Goal: Transaction & Acquisition: Obtain resource

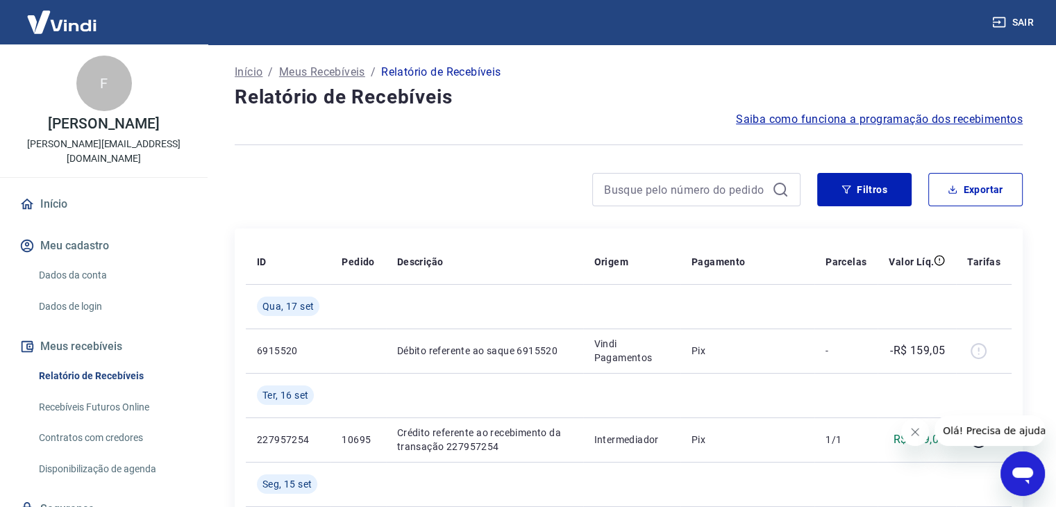
click at [915, 430] on icon "Fechar mensagem da empresa" at bounding box center [915, 431] width 11 height 11
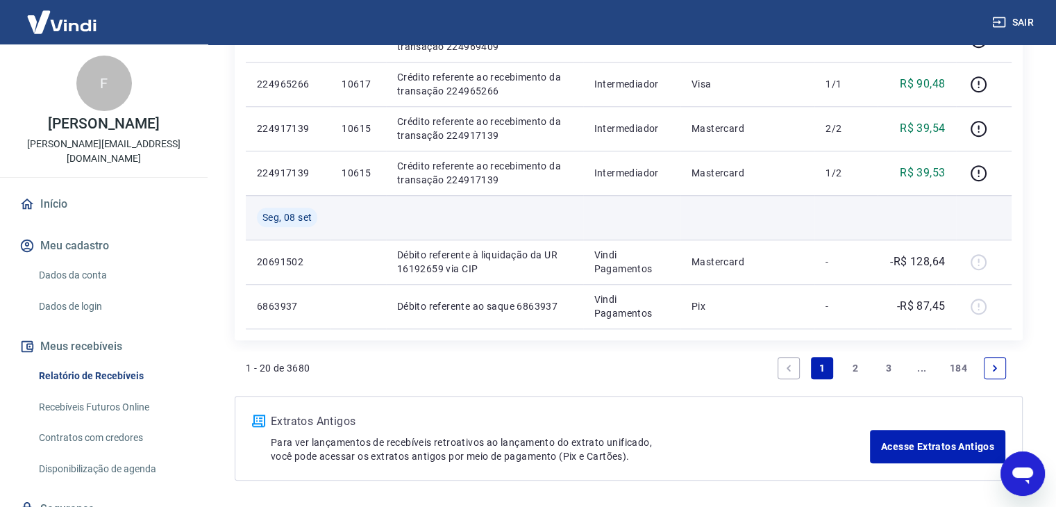
scroll to position [1161, 0]
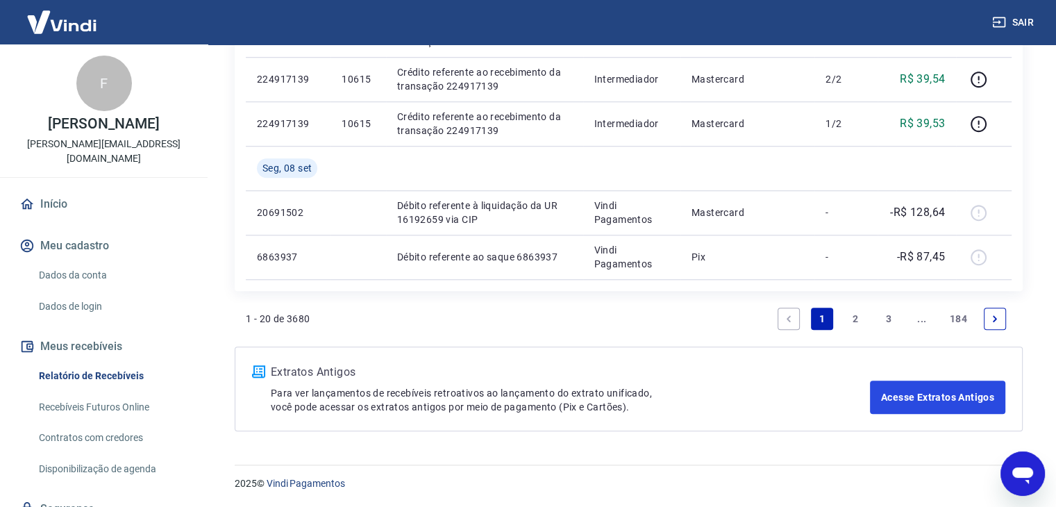
drag, startPoint x: 940, startPoint y: 401, endPoint x: 845, endPoint y: 473, distance: 119.5
click at [940, 399] on link "Acesse Extratos Antigos" at bounding box center [937, 397] width 135 height 33
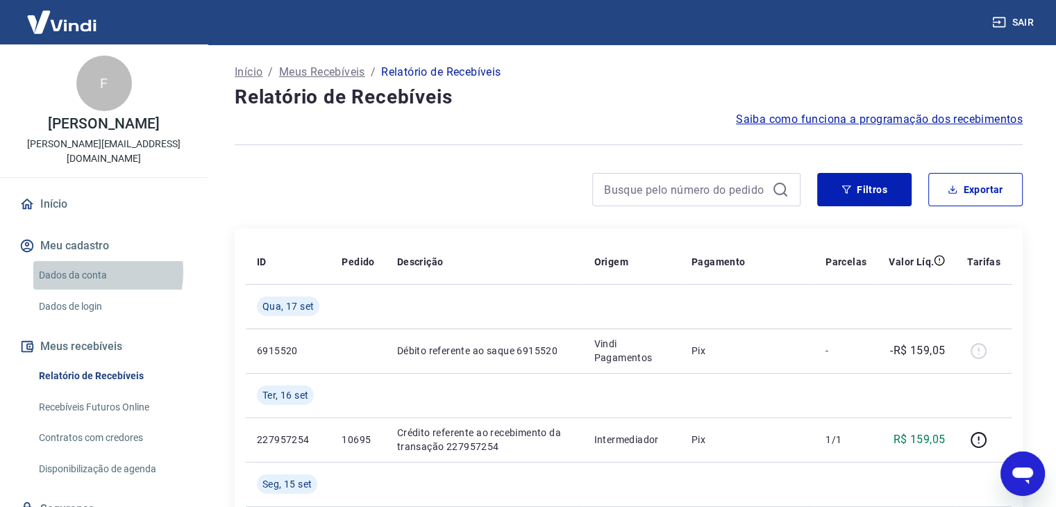
click at [82, 261] on link "Dados da conta" at bounding box center [112, 275] width 158 height 28
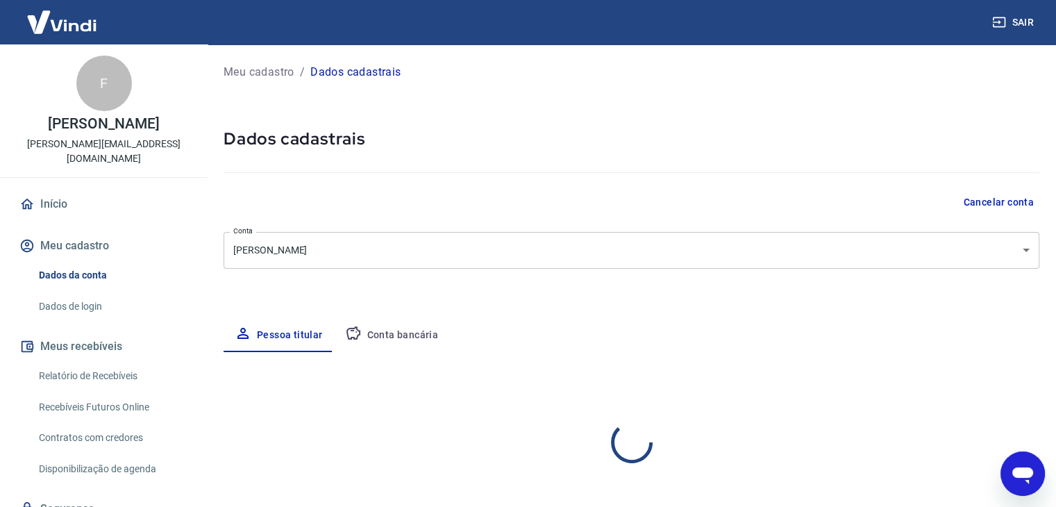
select select "CE"
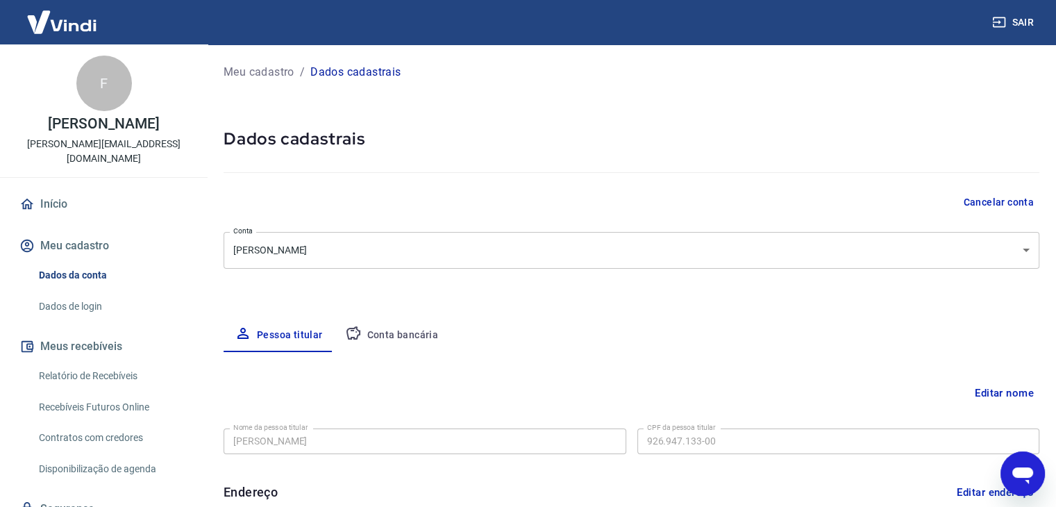
drag, startPoint x: 53, startPoint y: 293, endPoint x: 153, endPoint y: 291, distance: 100.0
click at [53, 292] on link "Dados de login" at bounding box center [112, 306] width 158 height 28
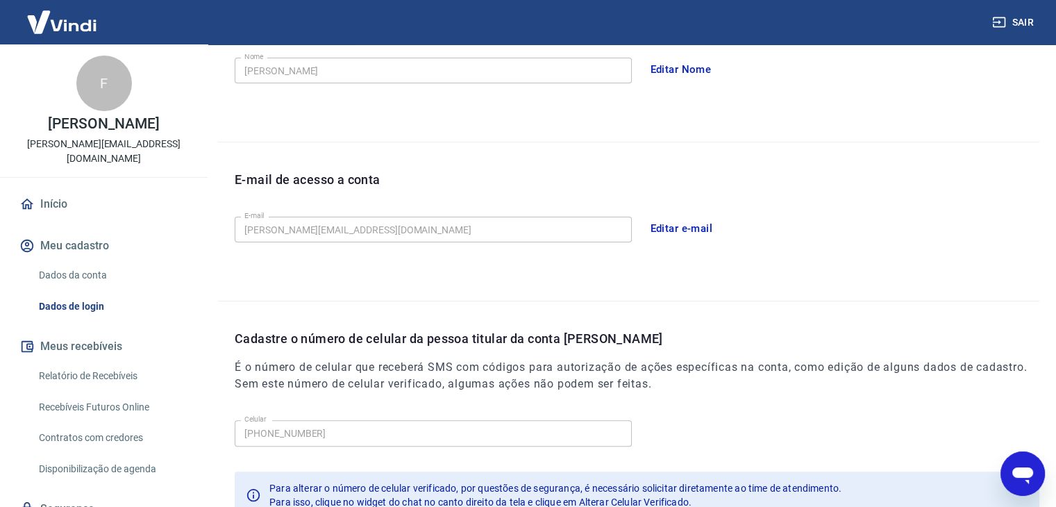
scroll to position [382, 0]
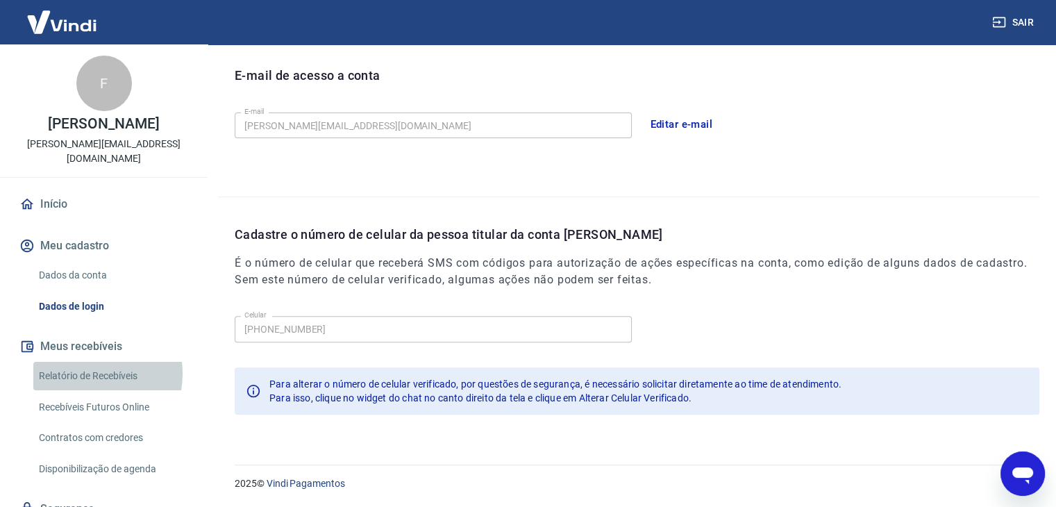
click at [83, 362] on link "Relatório de Recebíveis" at bounding box center [112, 376] width 158 height 28
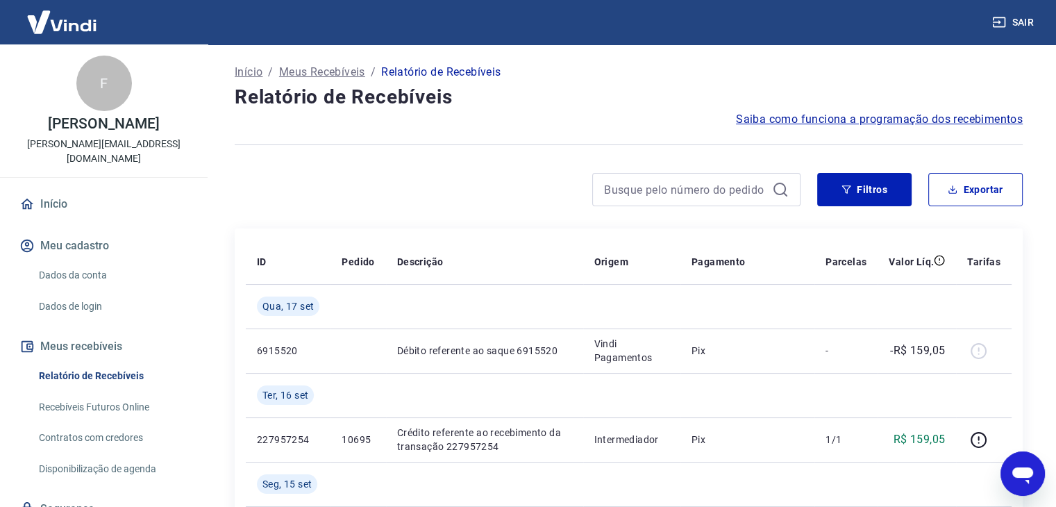
click at [98, 393] on link "Recebíveis Futuros Online" at bounding box center [112, 407] width 158 height 28
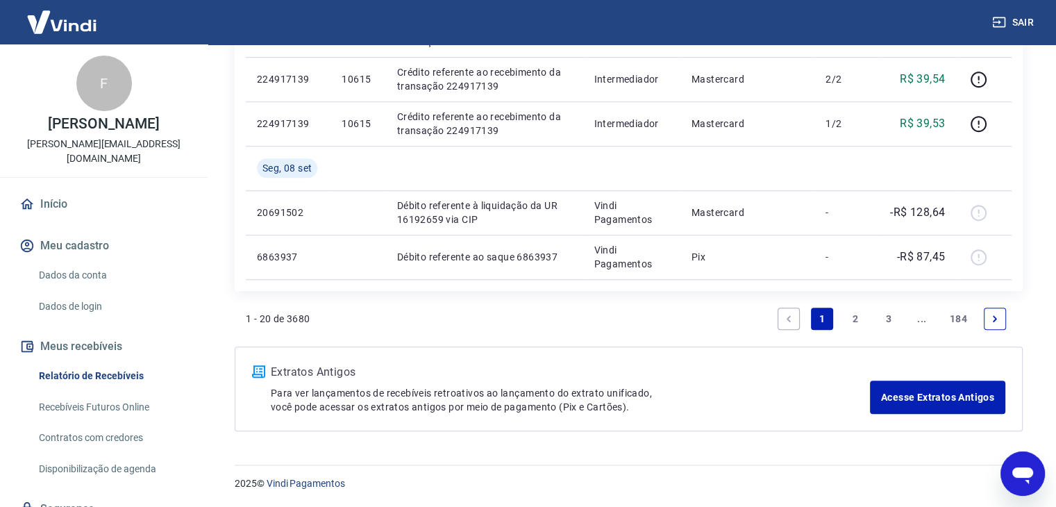
scroll to position [44, 0]
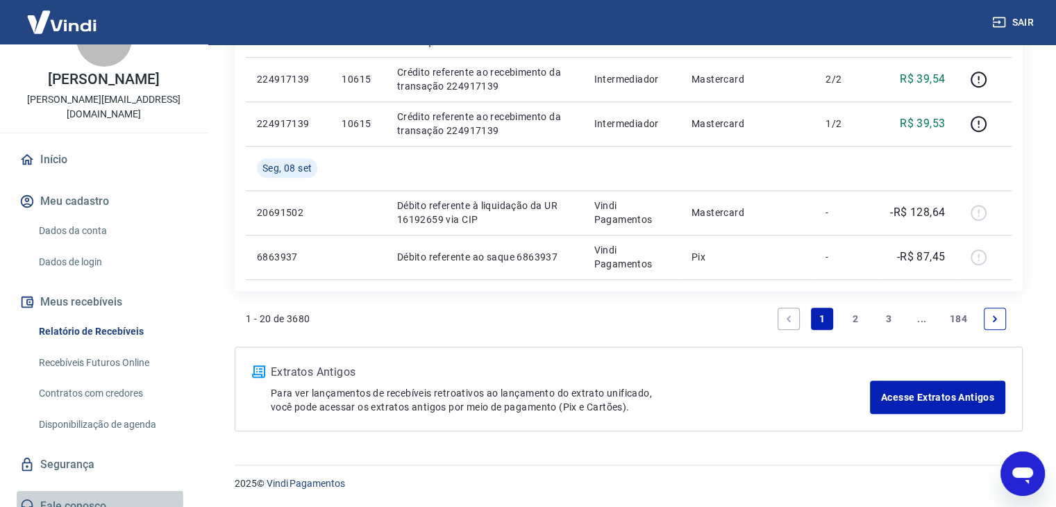
click at [76, 491] on link "Fale conosco" at bounding box center [104, 506] width 174 height 31
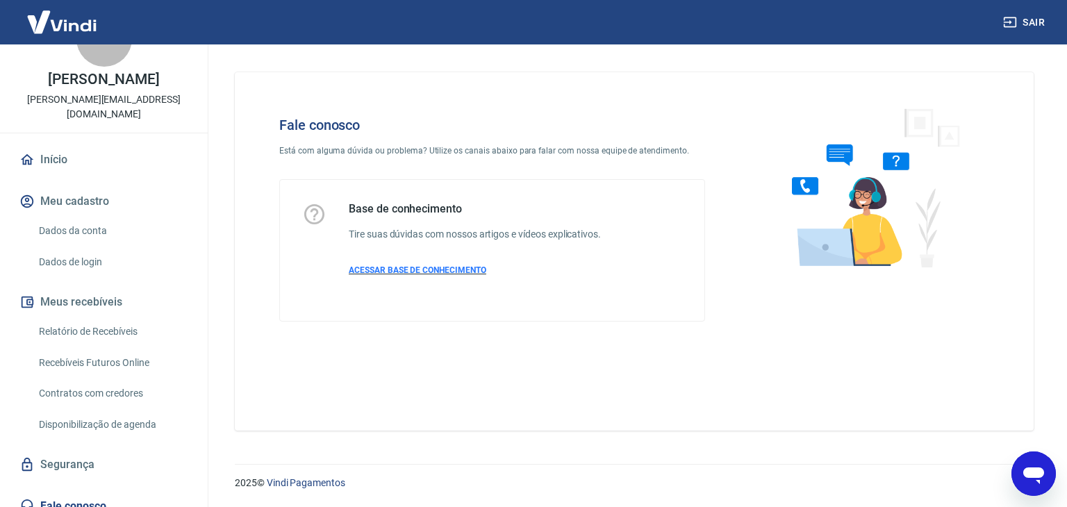
click at [422, 267] on span "ACESSAR BASE DE CONHECIMENTO" at bounding box center [418, 270] width 138 height 10
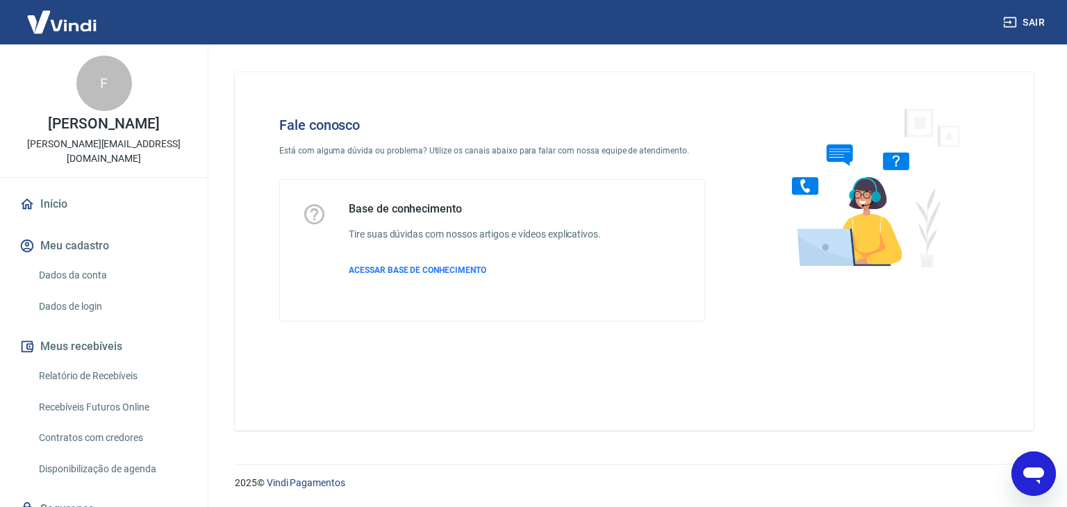
click at [51, 191] on link "Início" at bounding box center [104, 204] width 174 height 31
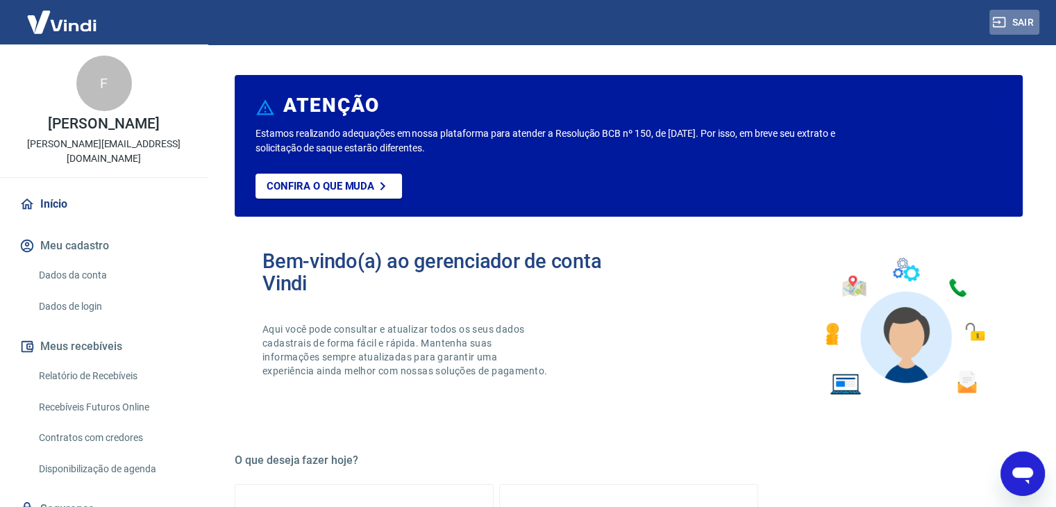
drag, startPoint x: 1033, startPoint y: 17, endPoint x: 999, endPoint y: 24, distance: 34.7
click at [1033, 17] on button "Sair" at bounding box center [1015, 23] width 50 height 26
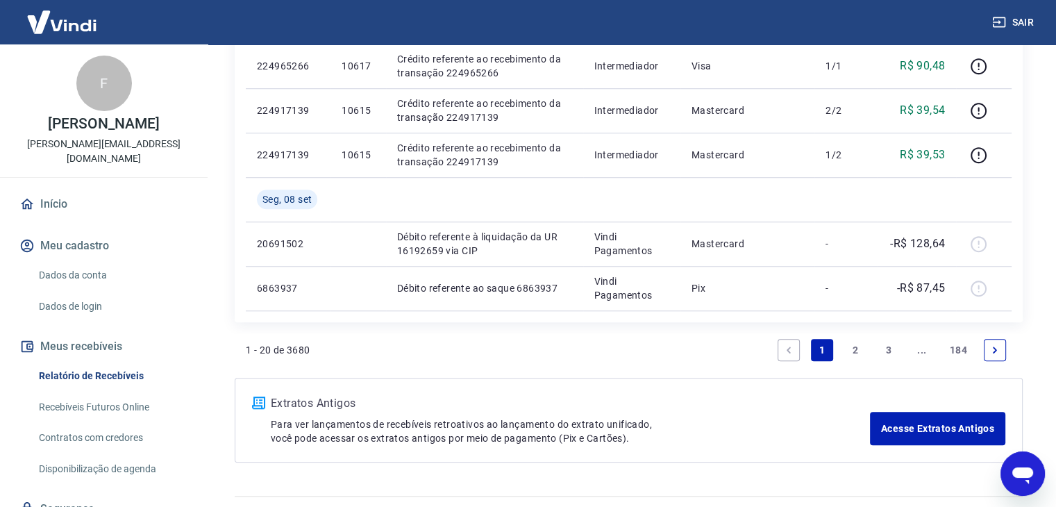
scroll to position [1161, 0]
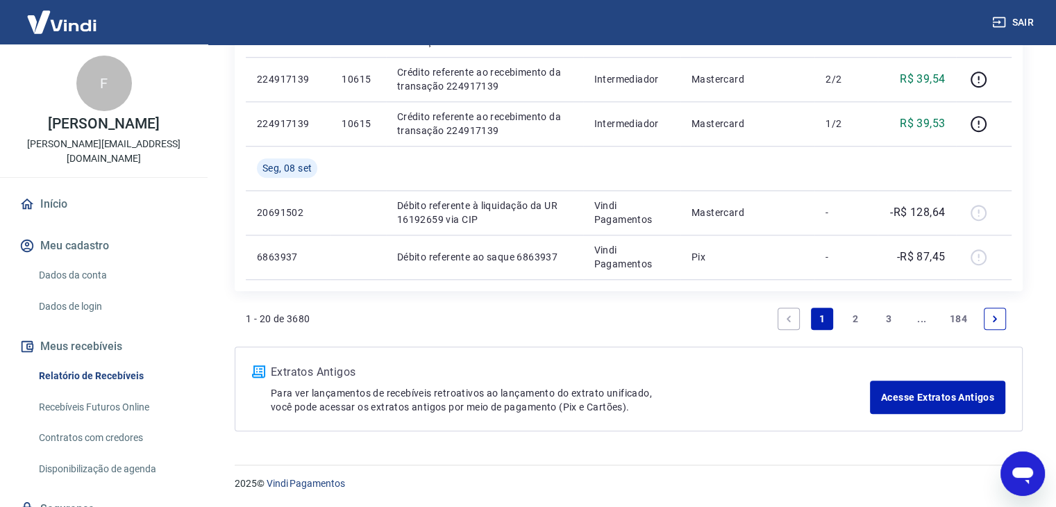
click at [997, 317] on icon "Next page" at bounding box center [995, 319] width 10 height 10
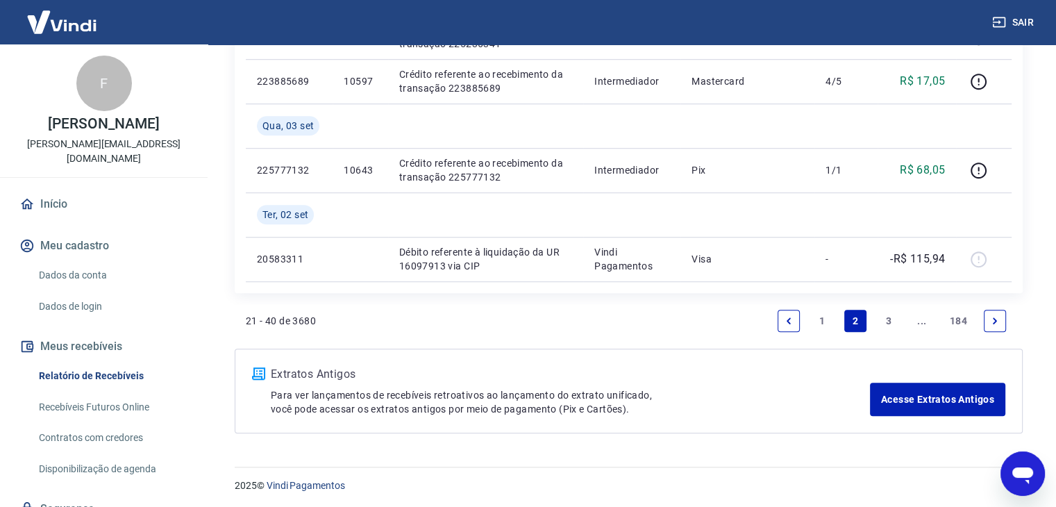
scroll to position [1116, 0]
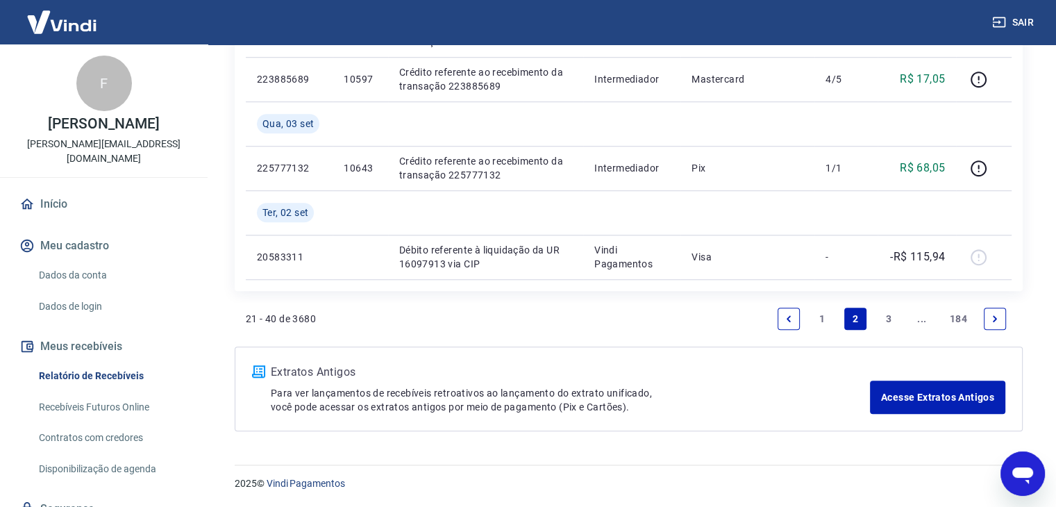
click at [822, 313] on link "1" at bounding box center [822, 319] width 22 height 22
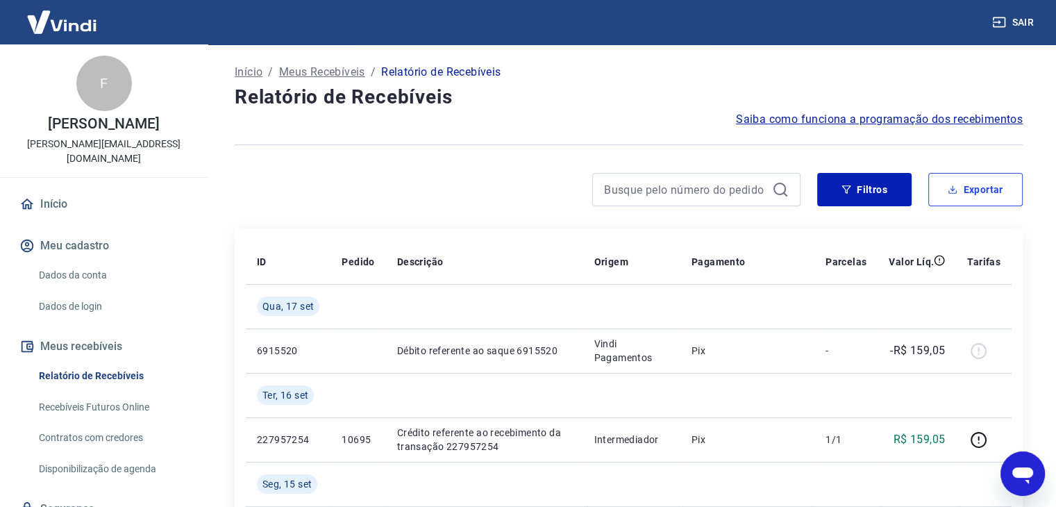
click at [981, 192] on button "Exportar" at bounding box center [976, 189] width 94 height 33
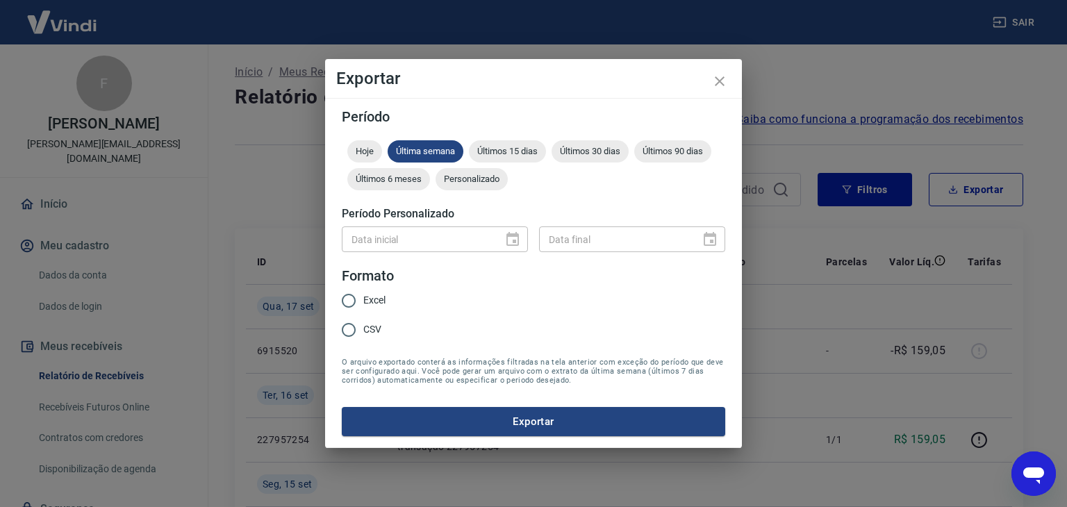
click at [372, 292] on label "Excel" at bounding box center [359, 300] width 51 height 29
click at [363, 292] on input "Excel" at bounding box center [348, 300] width 29 height 29
radio input "true"
click at [591, 150] on span "Últimos 30 dias" at bounding box center [589, 151] width 77 height 10
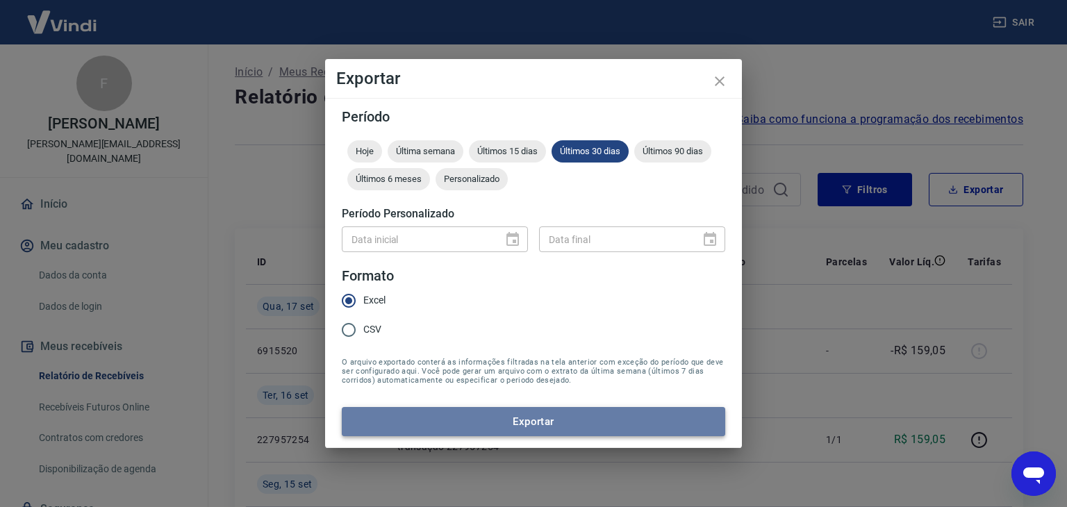
click at [533, 420] on button "Exportar" at bounding box center [533, 421] width 383 height 29
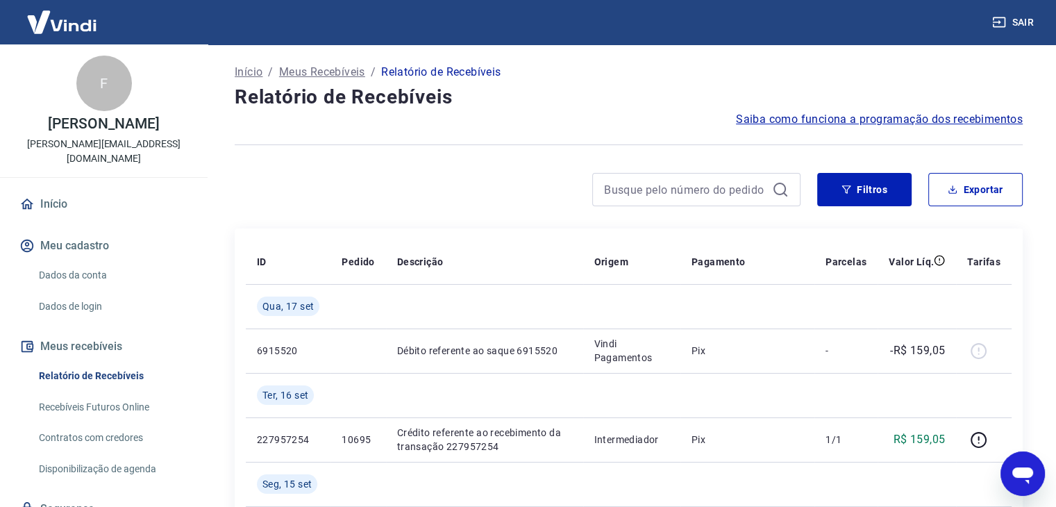
click at [49, 189] on link "Início" at bounding box center [104, 204] width 174 height 31
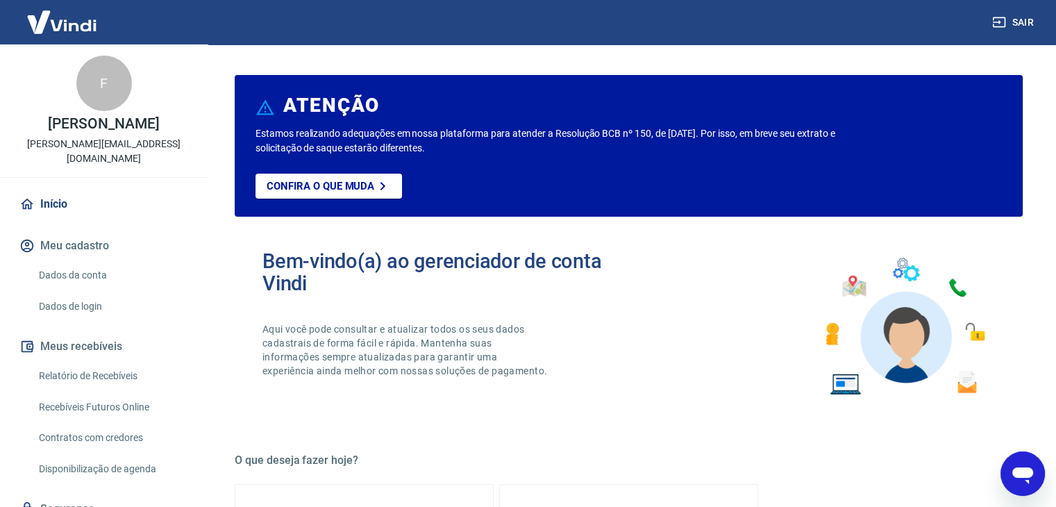
click at [58, 190] on link "Início" at bounding box center [104, 204] width 174 height 31
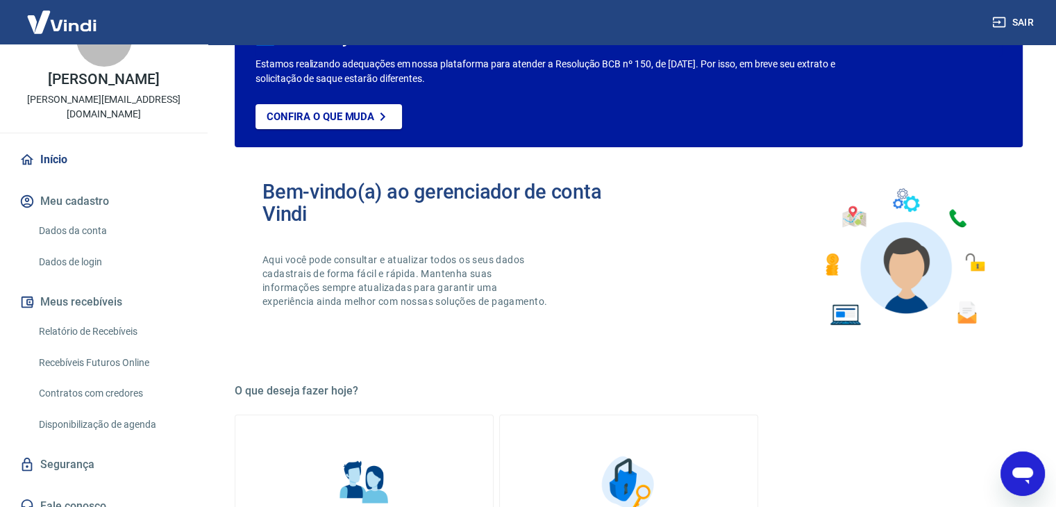
scroll to position [139, 0]
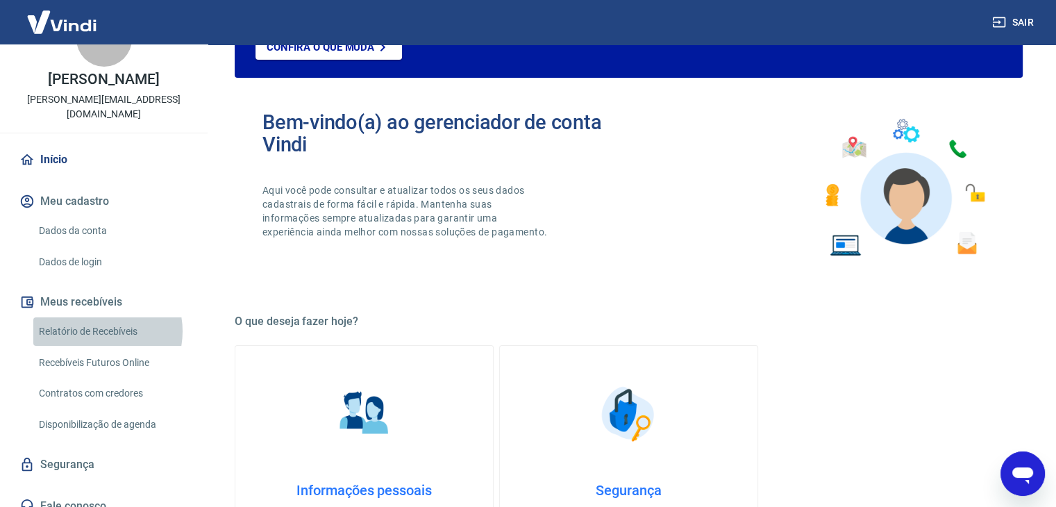
click at [97, 317] on link "Relatório de Recebíveis" at bounding box center [112, 331] width 158 height 28
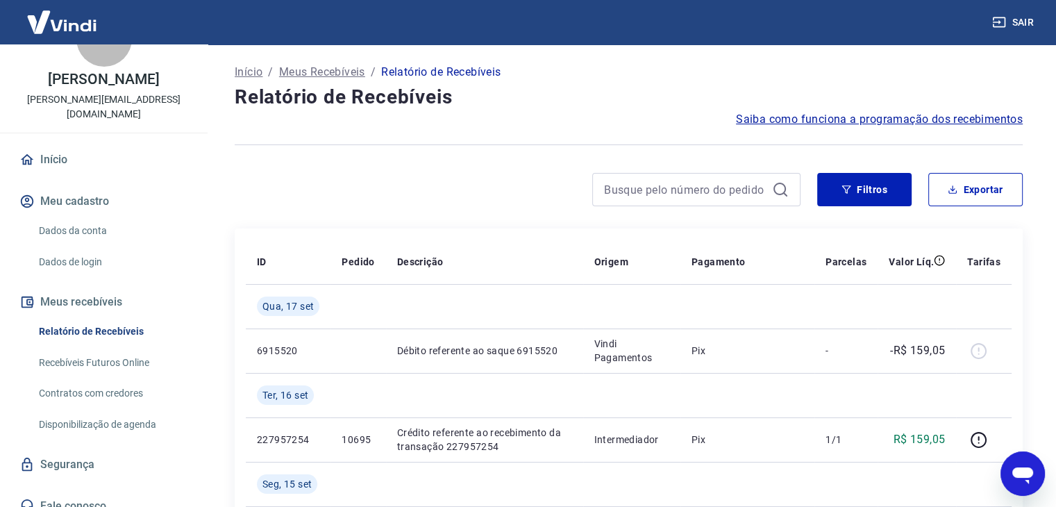
click at [930, 117] on span "Saiba como funciona a programação dos recebimentos" at bounding box center [879, 119] width 287 height 17
click at [54, 144] on link "Início" at bounding box center [104, 159] width 174 height 31
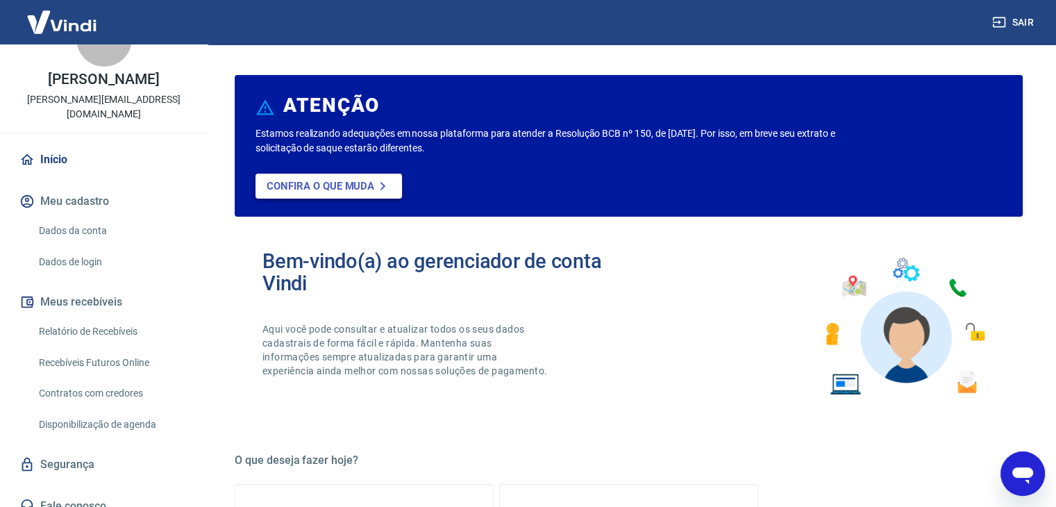
click at [335, 184] on p "Confira o que muda" at bounding box center [321, 186] width 108 height 13
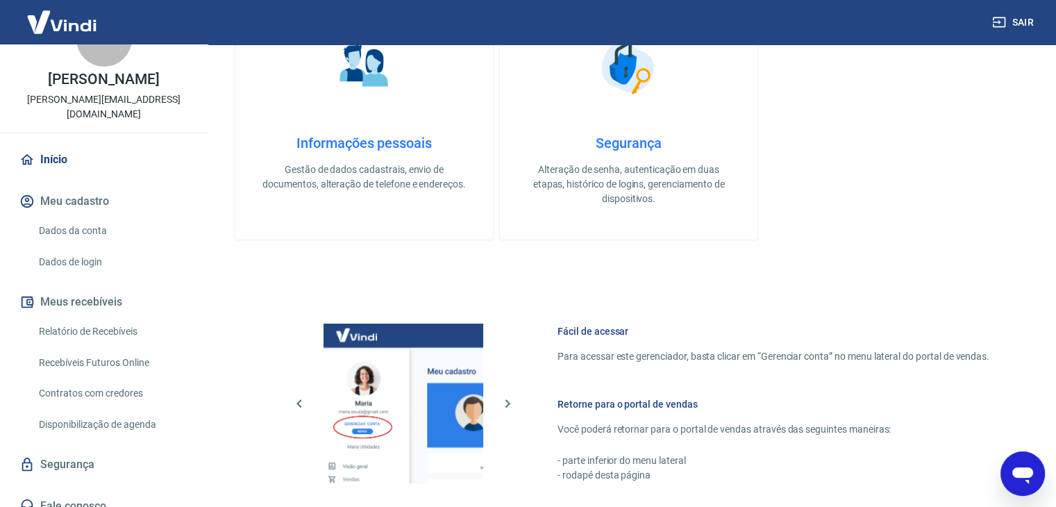
scroll to position [733, 0]
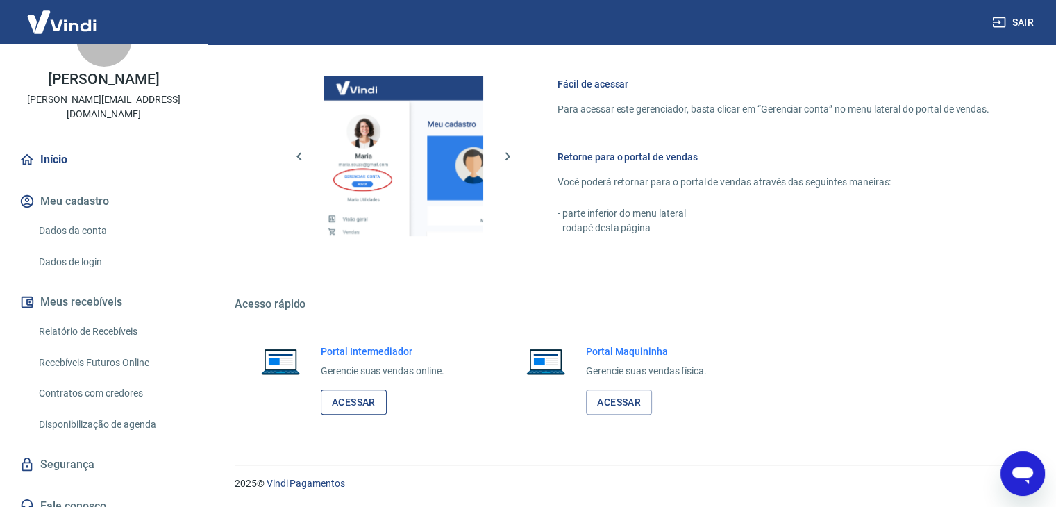
drag, startPoint x: 356, startPoint y: 398, endPoint x: 378, endPoint y: 394, distance: 22.5
click at [356, 397] on link "Acessar" at bounding box center [354, 403] width 66 height 26
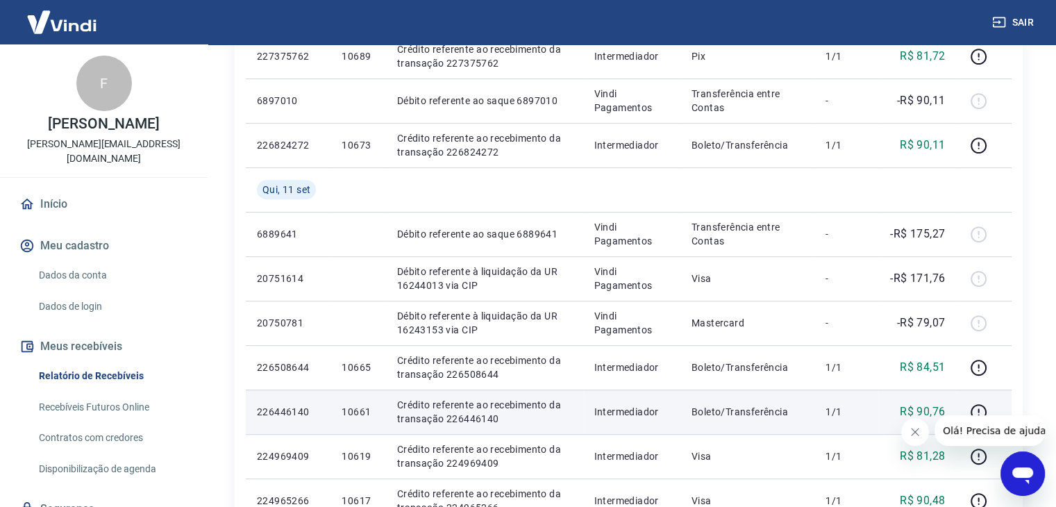
scroll to position [764, 0]
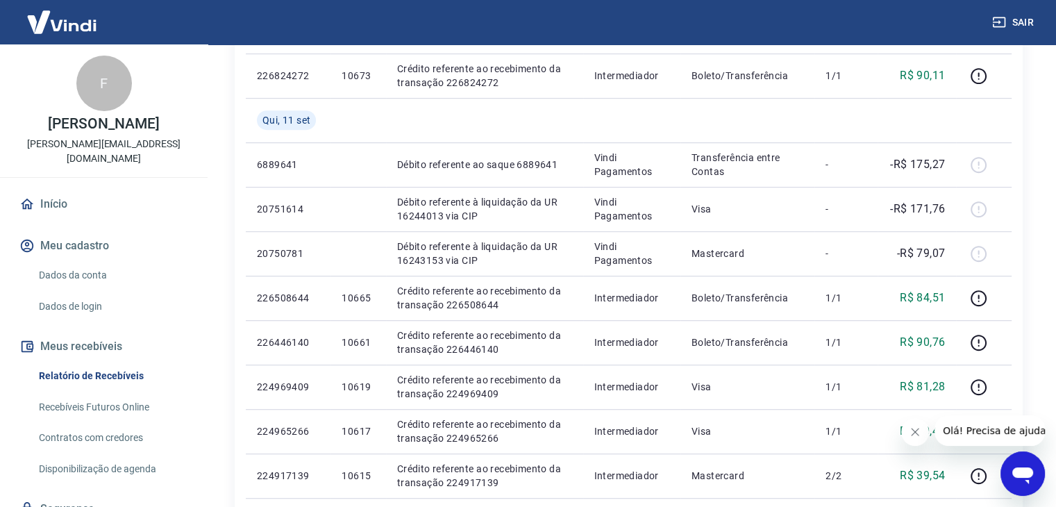
click at [918, 429] on icon "Fechar mensagem da empresa" at bounding box center [915, 431] width 11 height 11
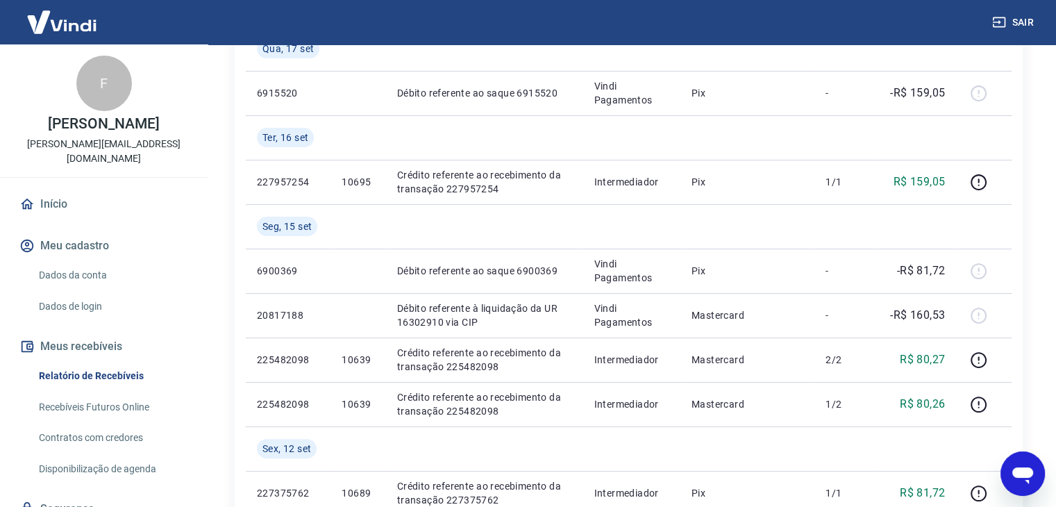
scroll to position [0, 0]
